Goal: Transaction & Acquisition: Purchase product/service

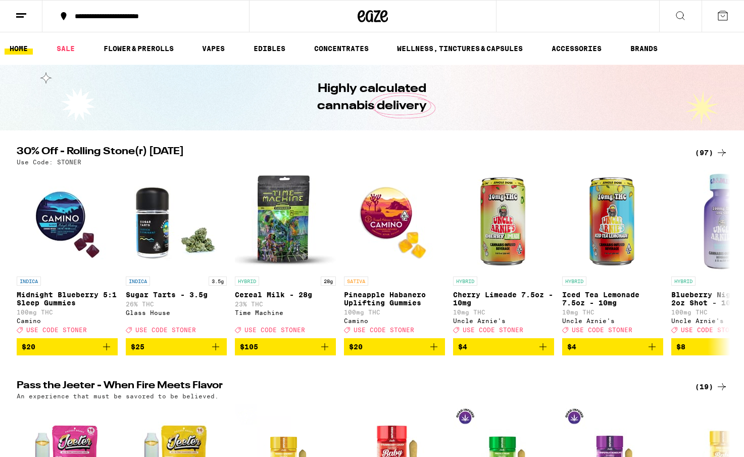
click at [685, 24] on button at bounding box center [680, 17] width 42 height 32
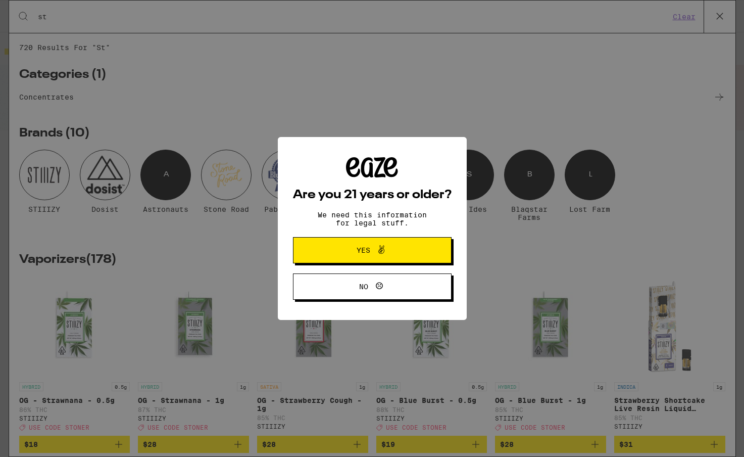
type input "st"
click at [380, 261] on button "Yes" at bounding box center [372, 250] width 159 height 26
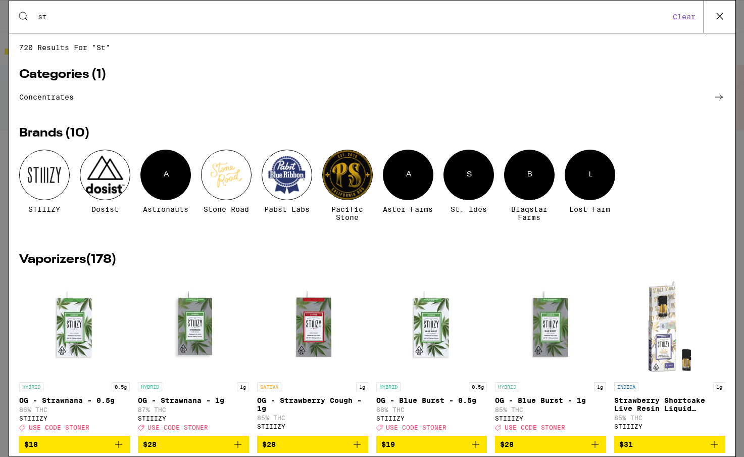
click at [732, 25] on button at bounding box center [720, 17] width 32 height 32
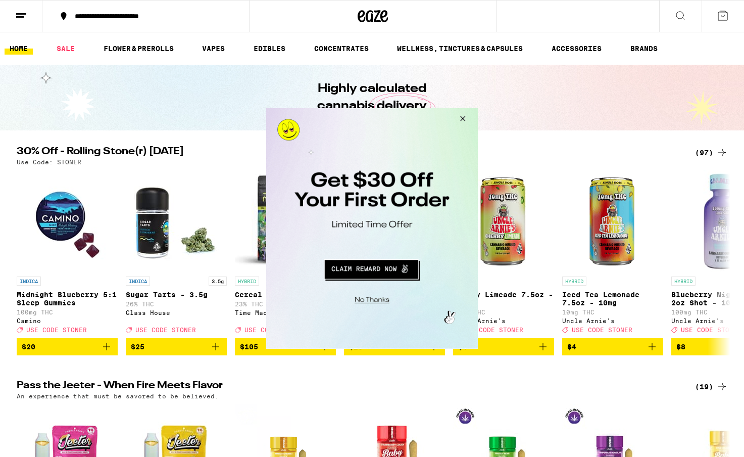
click at [464, 122] on button "Close Modal" at bounding box center [461, 120] width 27 height 24
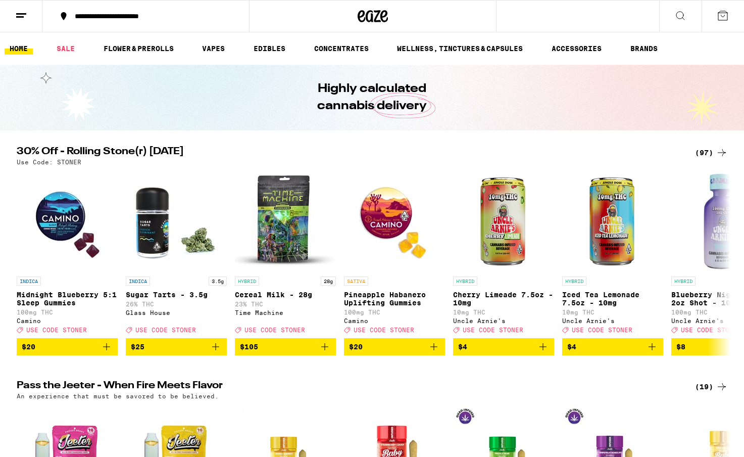
click at [21, 10] on icon at bounding box center [21, 16] width 12 height 12
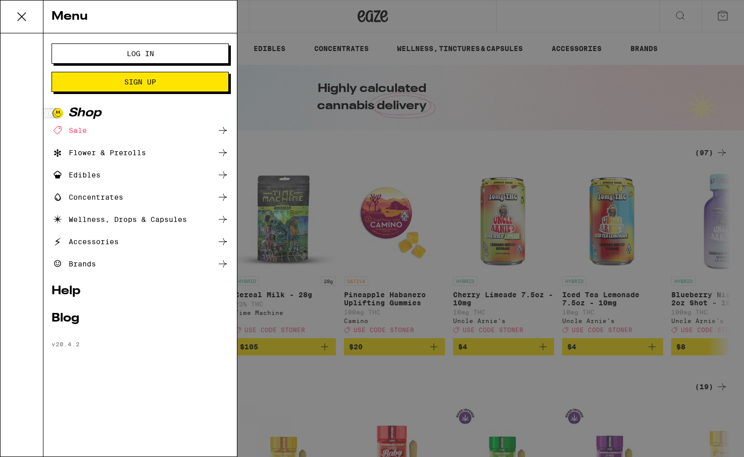
click at [157, 50] on button "Log In" at bounding box center [140, 53] width 177 height 20
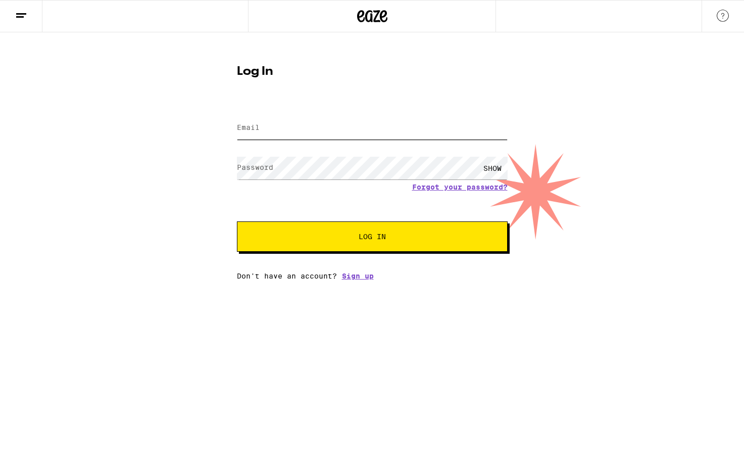
click at [327, 129] on input "Email" at bounding box center [372, 128] width 271 height 23
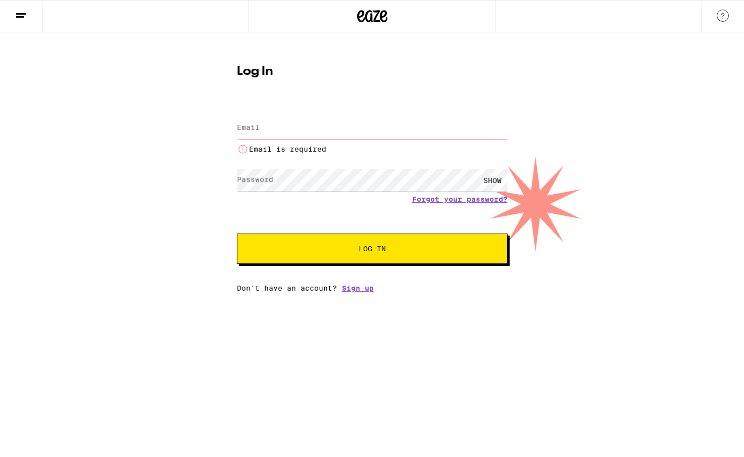
type input "[EMAIL_ADDRESS][PERSON_NAME][DOMAIN_NAME]"
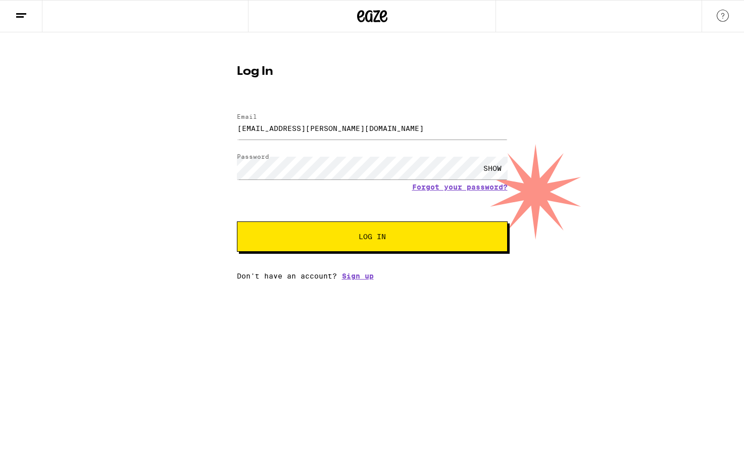
click at [388, 244] on button "Log In" at bounding box center [372, 236] width 271 height 30
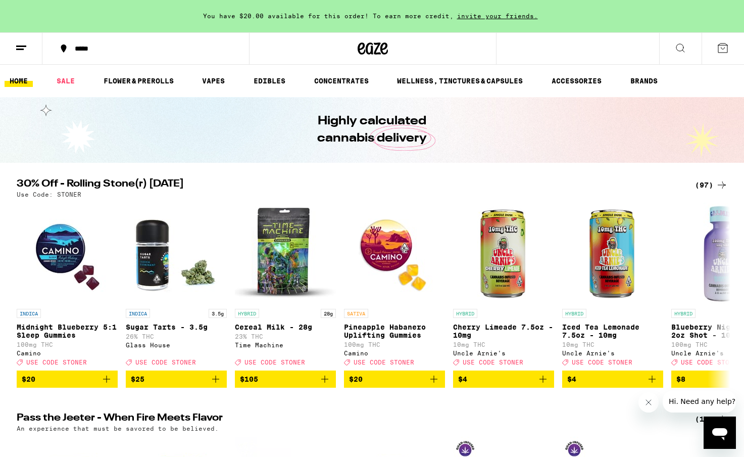
click at [680, 52] on icon at bounding box center [680, 48] width 12 height 12
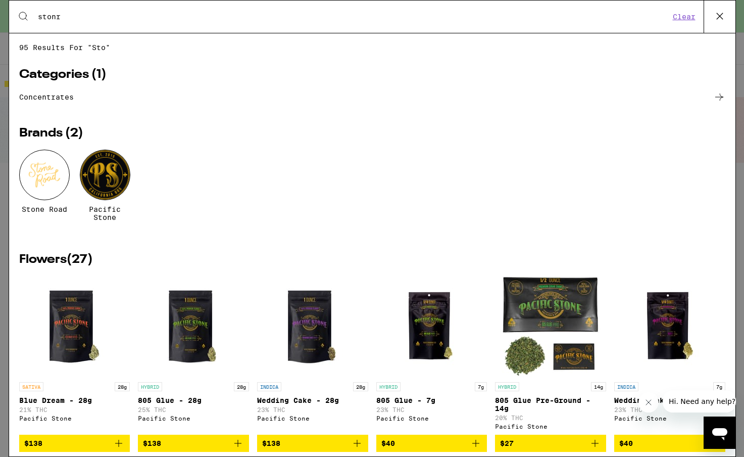
type input "stonr"
